Goal: Transaction & Acquisition: Book appointment/travel/reservation

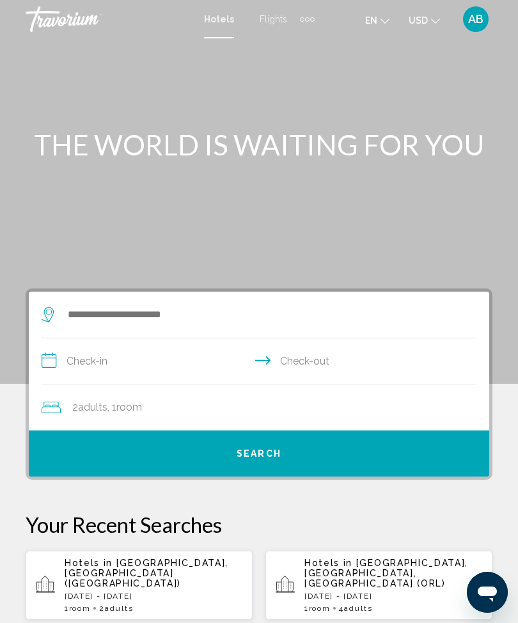
click at [304, 22] on div "Extra navigation items" at bounding box center [307, 19] width 15 height 19
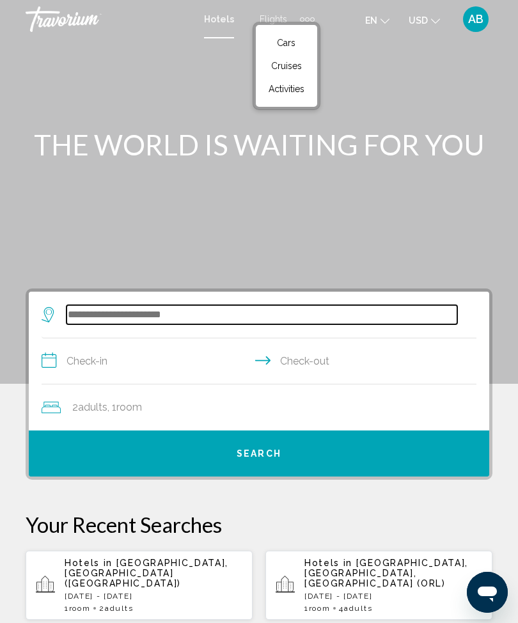
click at [164, 315] on input "Search widget" at bounding box center [261, 314] width 391 height 19
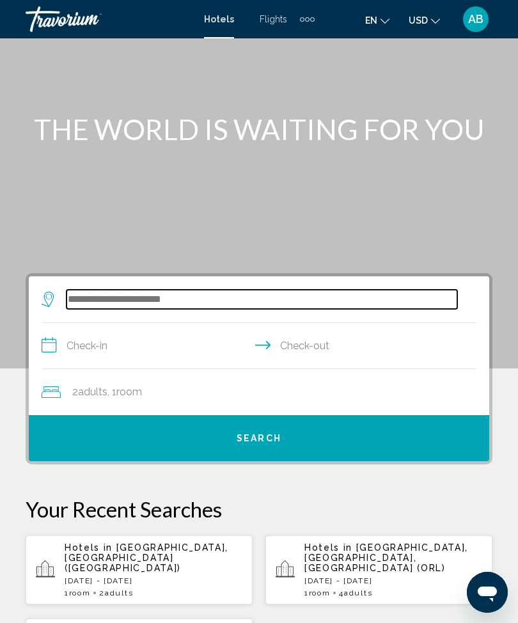
scroll to position [13, 0]
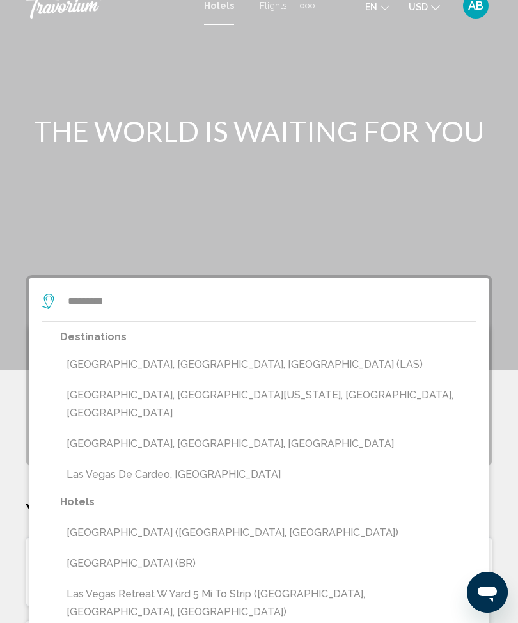
click at [222, 371] on button "[GEOGRAPHIC_DATA], [GEOGRAPHIC_DATA], [GEOGRAPHIC_DATA] (LAS)" at bounding box center [268, 364] width 416 height 24
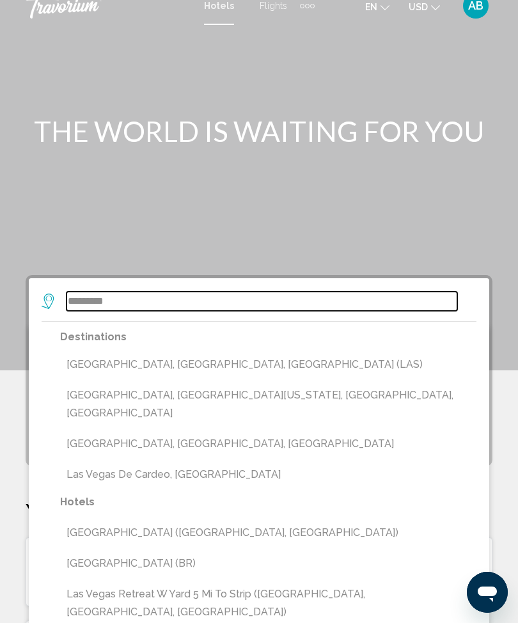
type input "**********"
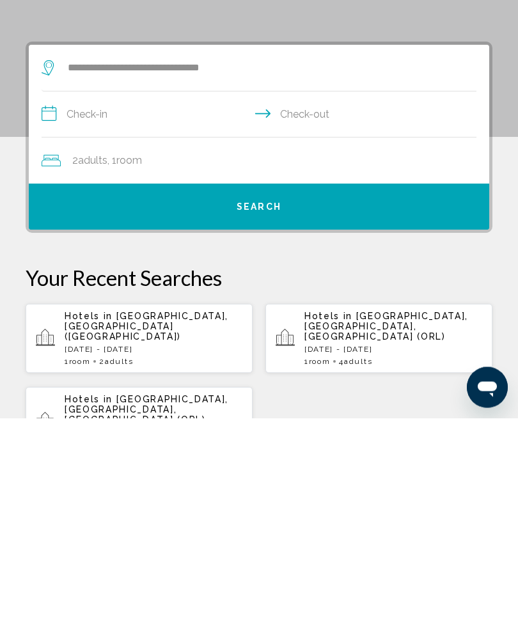
click at [91, 297] on input "**********" at bounding box center [262, 321] width 440 height 49
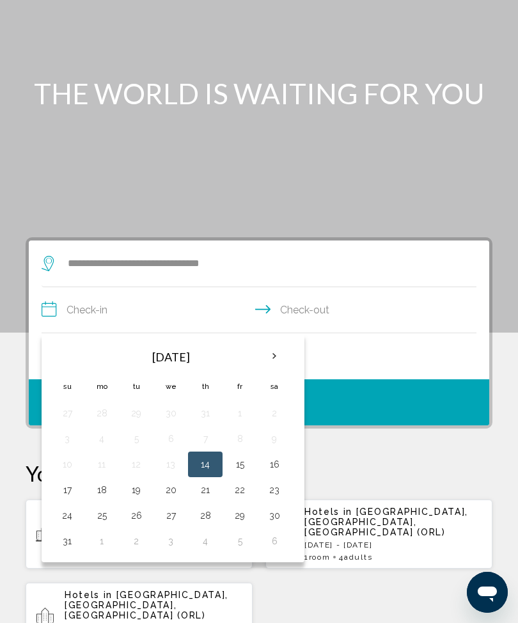
scroll to position [33, 0]
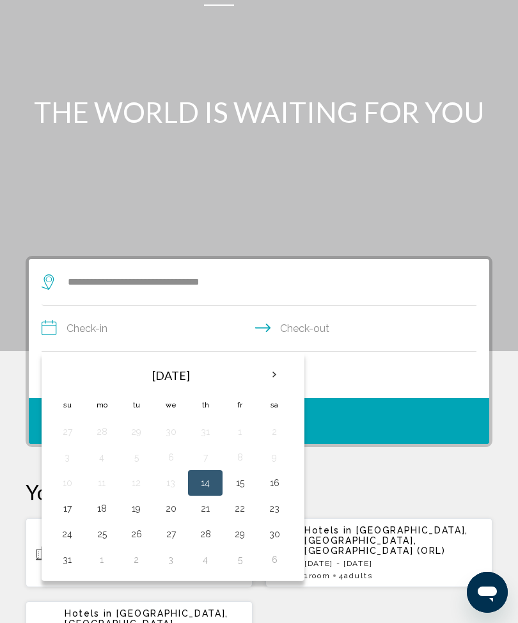
click at [277, 378] on th "Next month" at bounding box center [274, 375] width 35 height 28
click at [278, 378] on th "Next month" at bounding box center [274, 375] width 35 height 28
click at [277, 375] on th "Next month" at bounding box center [274, 375] width 35 height 28
click at [102, 511] on button "17" at bounding box center [101, 508] width 20 height 18
click at [207, 513] on button "20" at bounding box center [205, 508] width 20 height 18
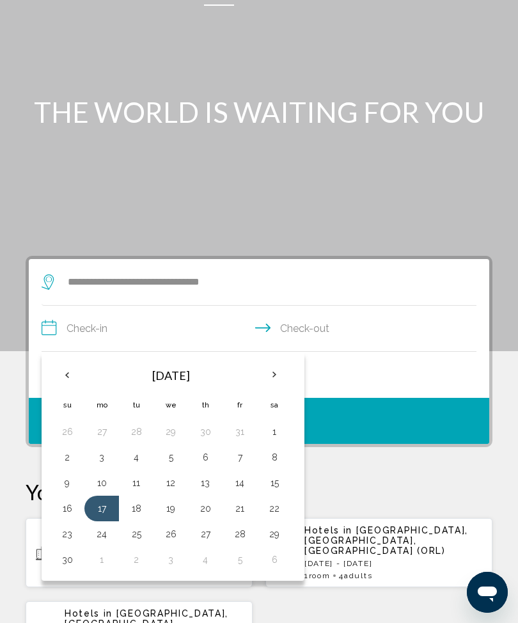
type input "**********"
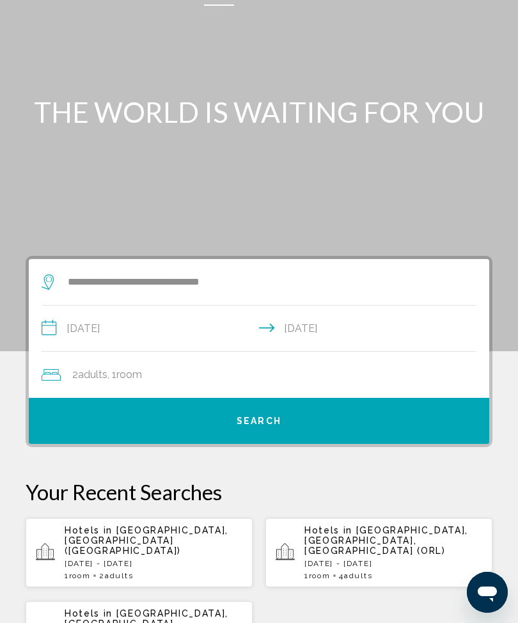
click at [337, 378] on div "2 Adult Adults , 1 Room rooms" at bounding box center [266, 375] width 448 height 18
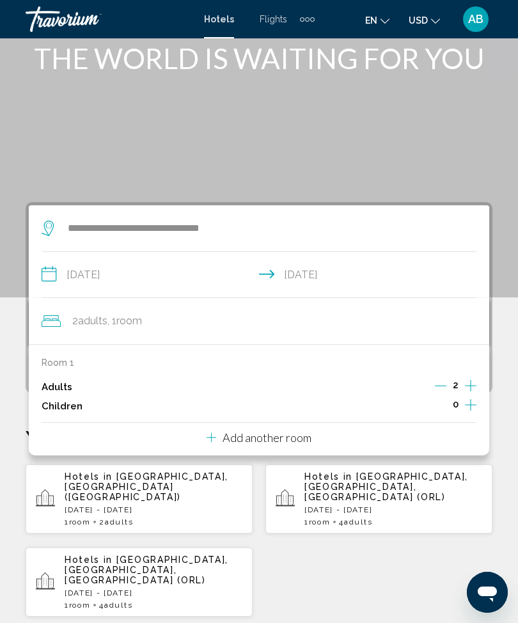
scroll to position [80, 0]
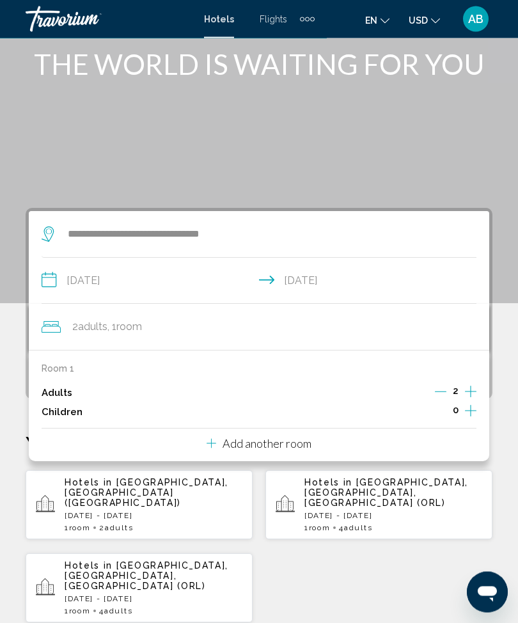
click at [299, 438] on p "Add another room" at bounding box center [266, 444] width 89 height 14
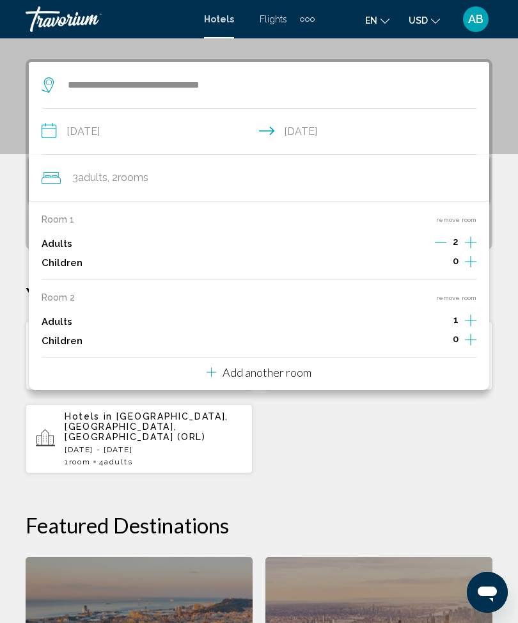
scroll to position [247, 0]
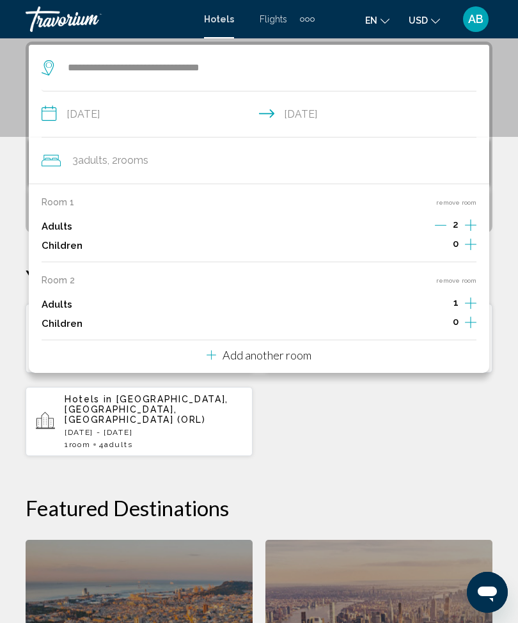
click at [306, 355] on p "Add another room" at bounding box center [266, 355] width 89 height 14
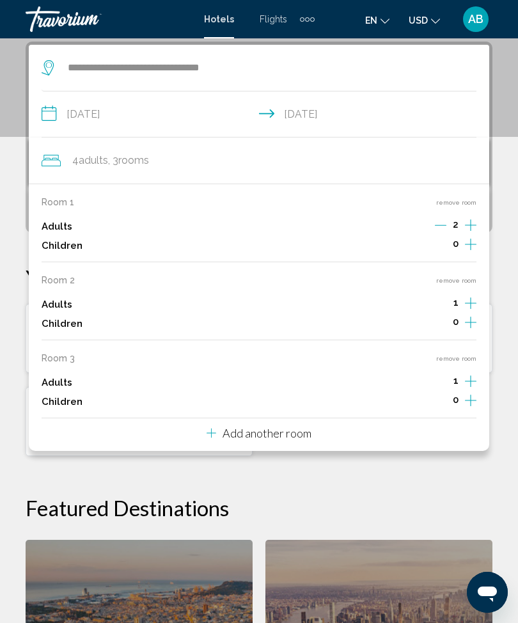
click at [322, 430] on div "Room 1 remove room Adults 2 Children 0 Room 2 remove room Adults 1 Children 0 R…" at bounding box center [259, 316] width 460 height 267
click at [297, 426] on p "Add another room" at bounding box center [266, 433] width 89 height 14
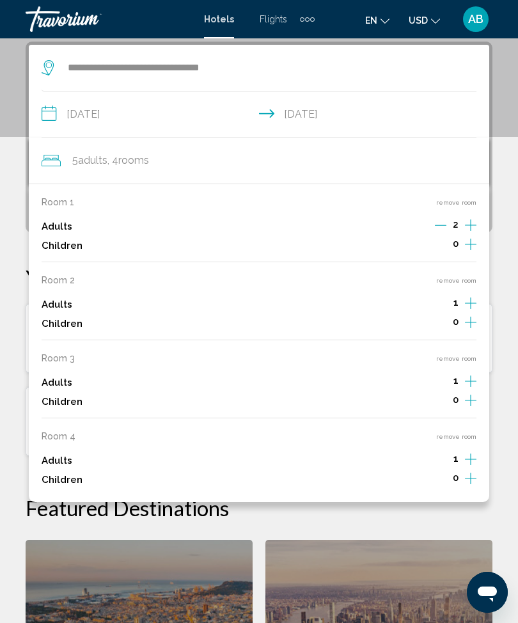
click at [451, 432] on button "remove room" at bounding box center [456, 436] width 40 height 8
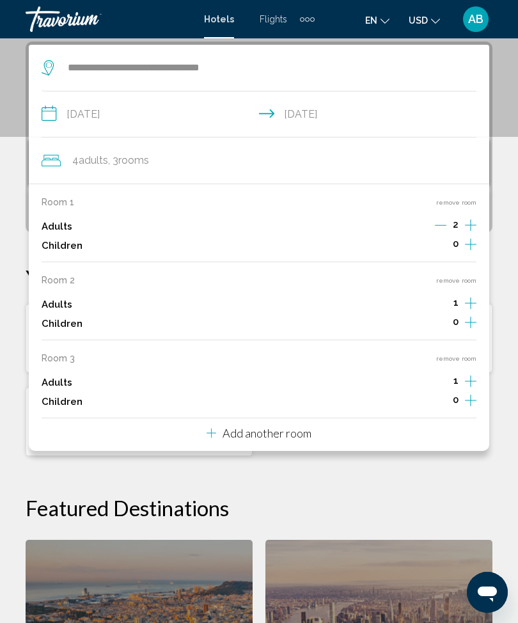
click at [460, 354] on button "remove room" at bounding box center [456, 358] width 40 height 8
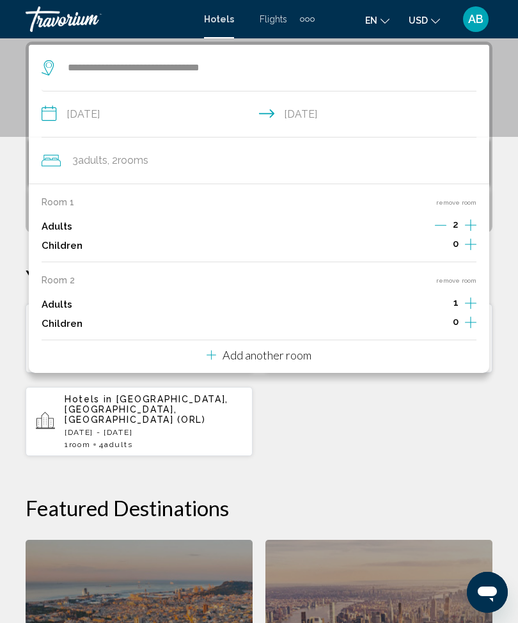
click at [475, 233] on icon "Increment adults" at bounding box center [471, 224] width 12 height 15
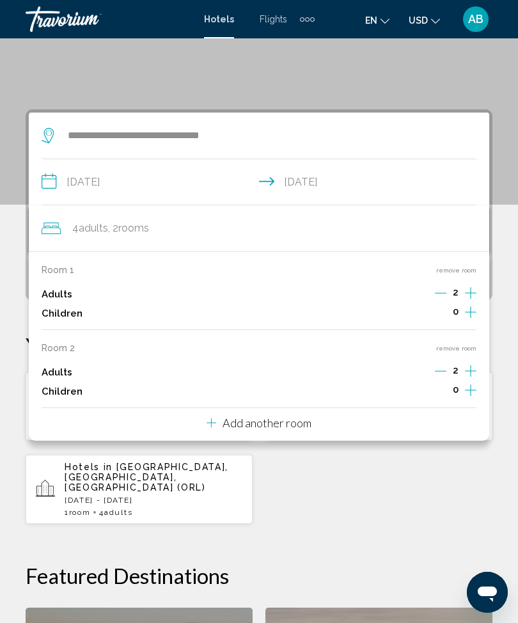
scroll to position [180, 0]
click at [515, 302] on div "**********" at bounding box center [259, 513] width 518 height 809
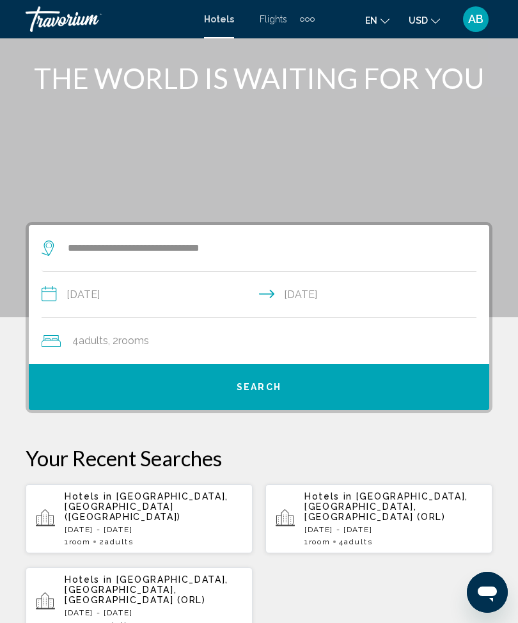
scroll to position [66, 0]
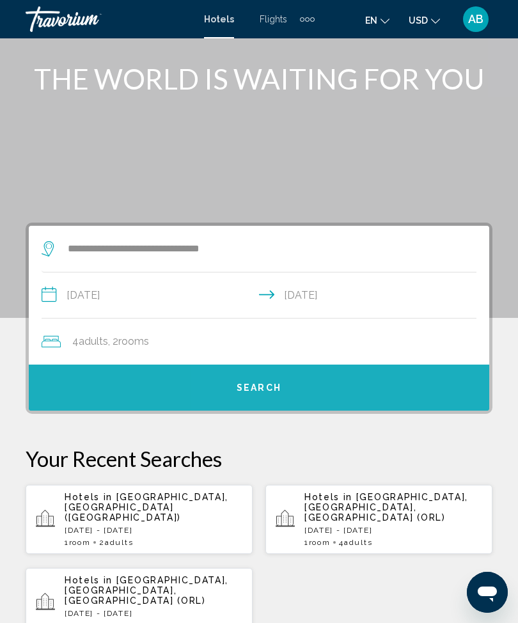
click at [318, 387] on button "Search" at bounding box center [259, 387] width 460 height 46
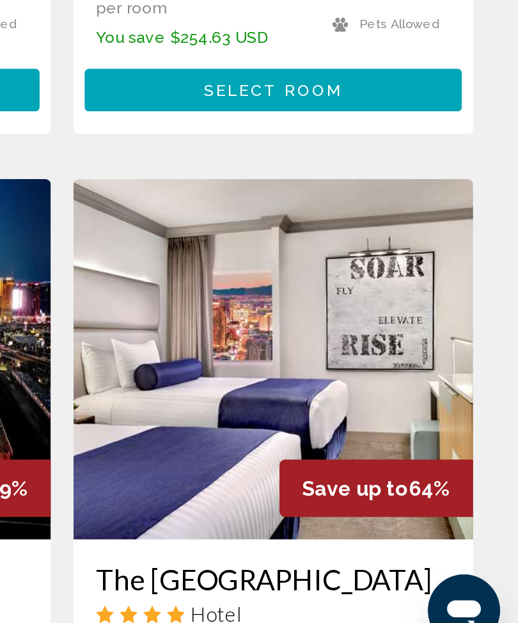
scroll to position [313, 0]
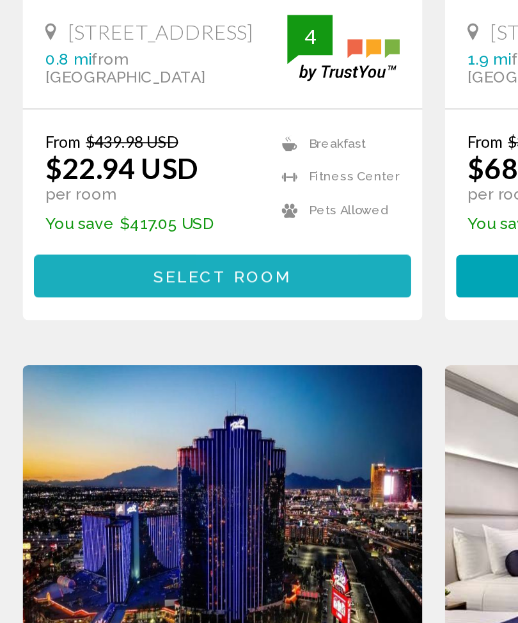
click at [168, 285] on button "Select Room" at bounding box center [139, 297] width 214 height 24
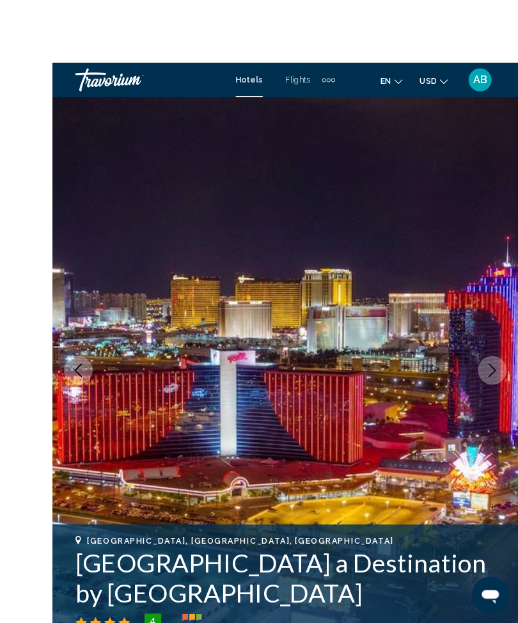
scroll to position [18, 0]
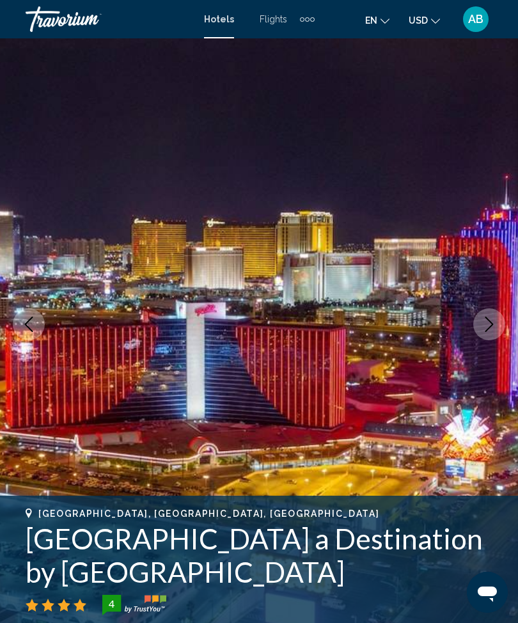
click at [490, 321] on icon "Next image" at bounding box center [488, 323] width 15 height 15
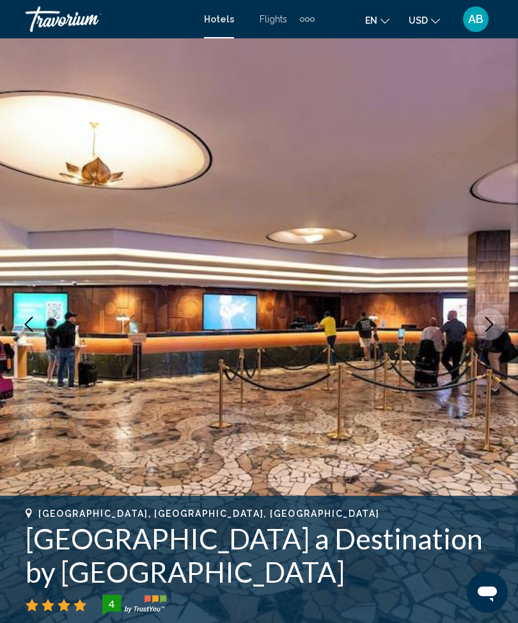
click at [488, 320] on icon "Next image" at bounding box center [489, 323] width 8 height 15
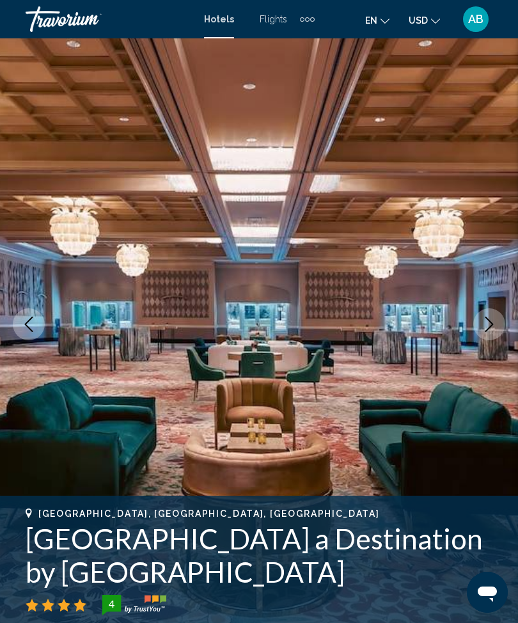
click at [494, 320] on icon "Next image" at bounding box center [488, 323] width 15 height 15
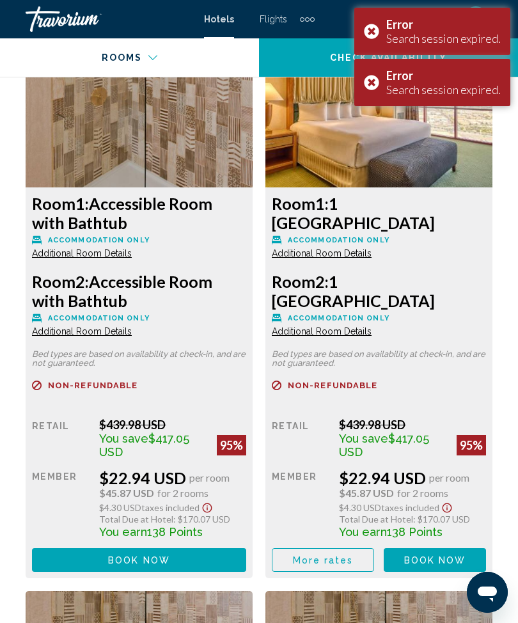
scroll to position [2249, 0]
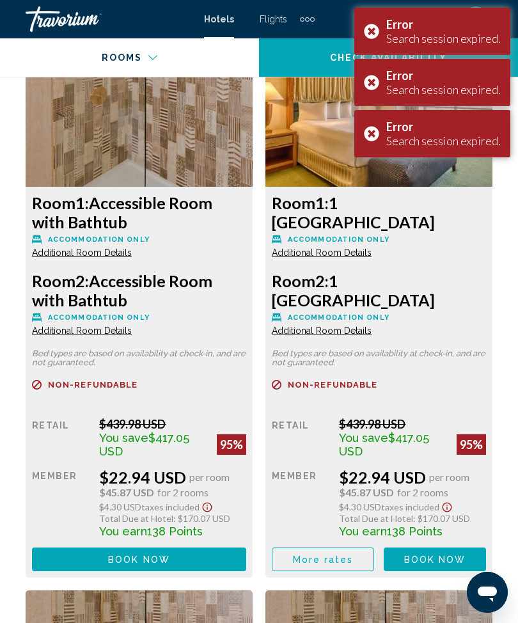
click at [373, 33] on div "Error Search session expired." at bounding box center [432, 31] width 156 height 47
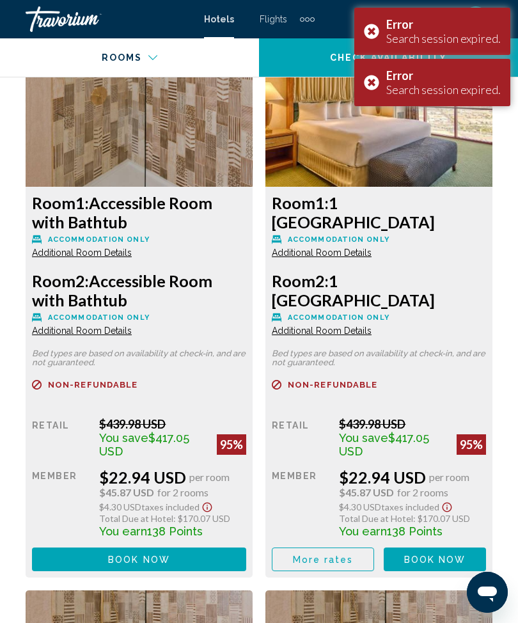
click at [378, 87] on div "Error Search session expired." at bounding box center [432, 82] width 156 height 47
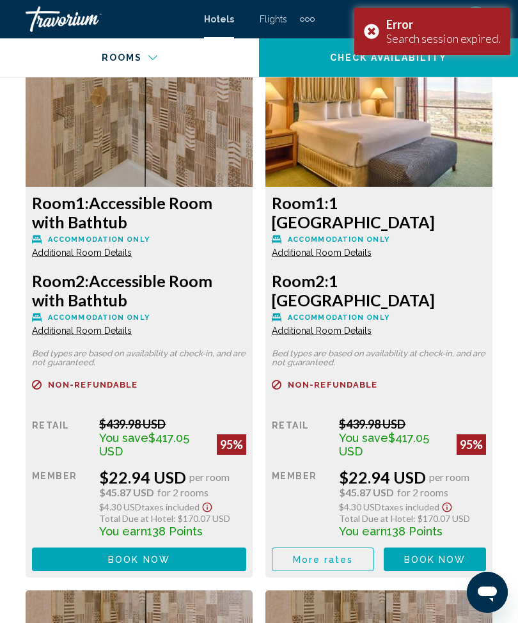
click at [377, 33] on div "Error Search session expired." at bounding box center [432, 31] width 156 height 47
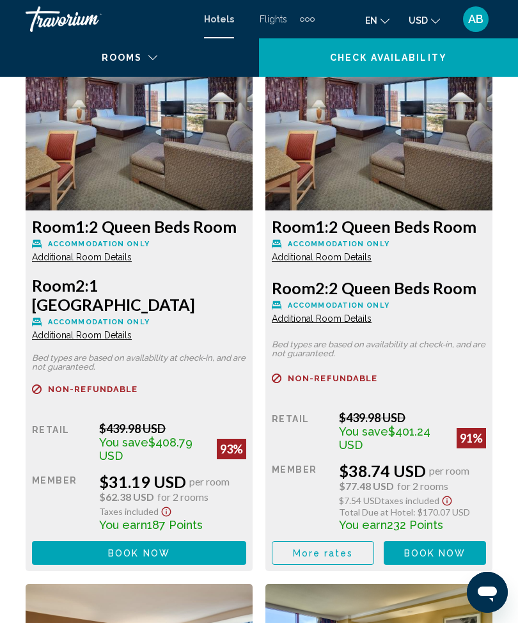
scroll to position [3711, 0]
